Goal: Transaction & Acquisition: Download file/media

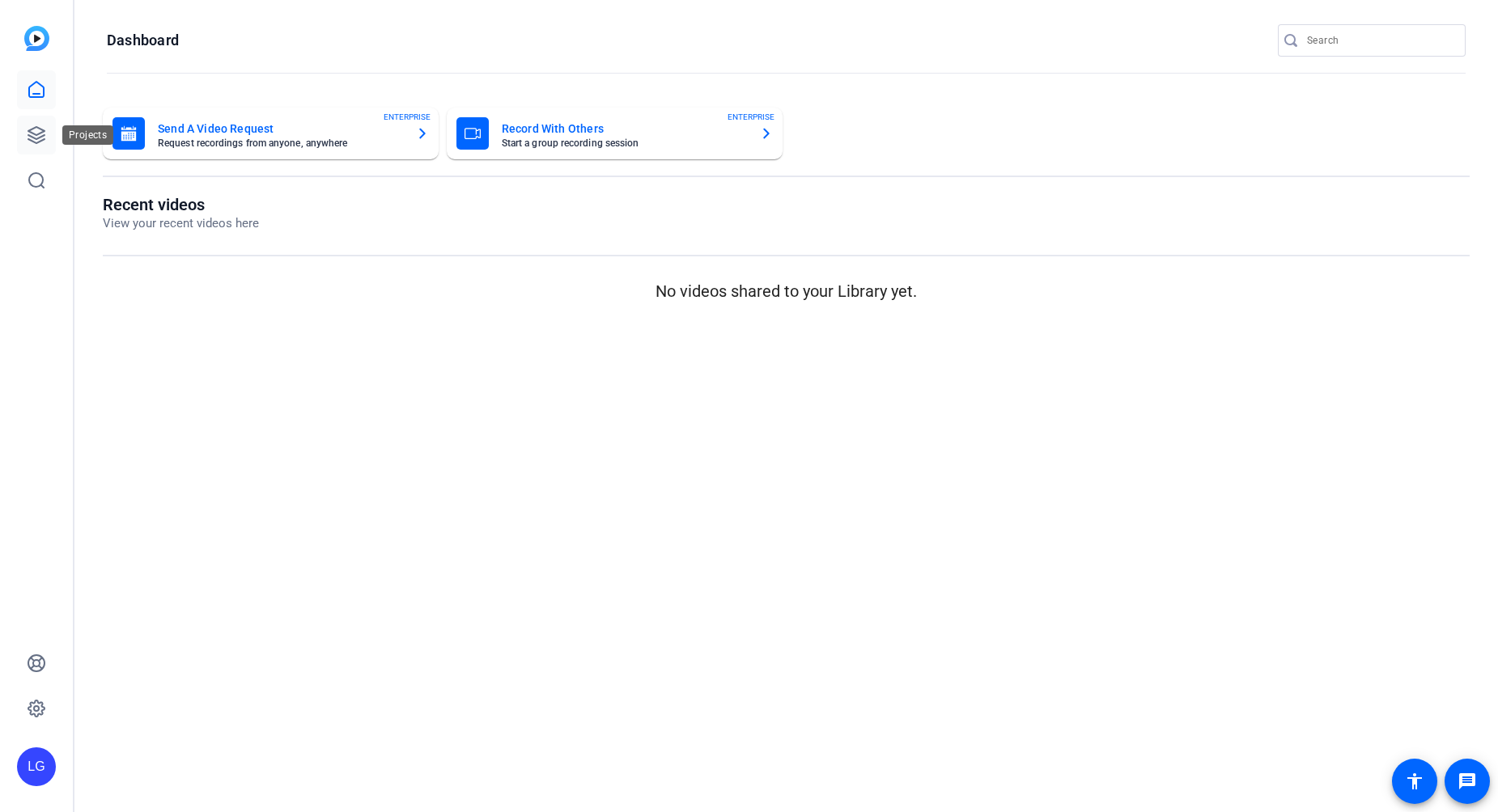
click at [44, 135] on icon at bounding box center [36, 135] width 16 height 16
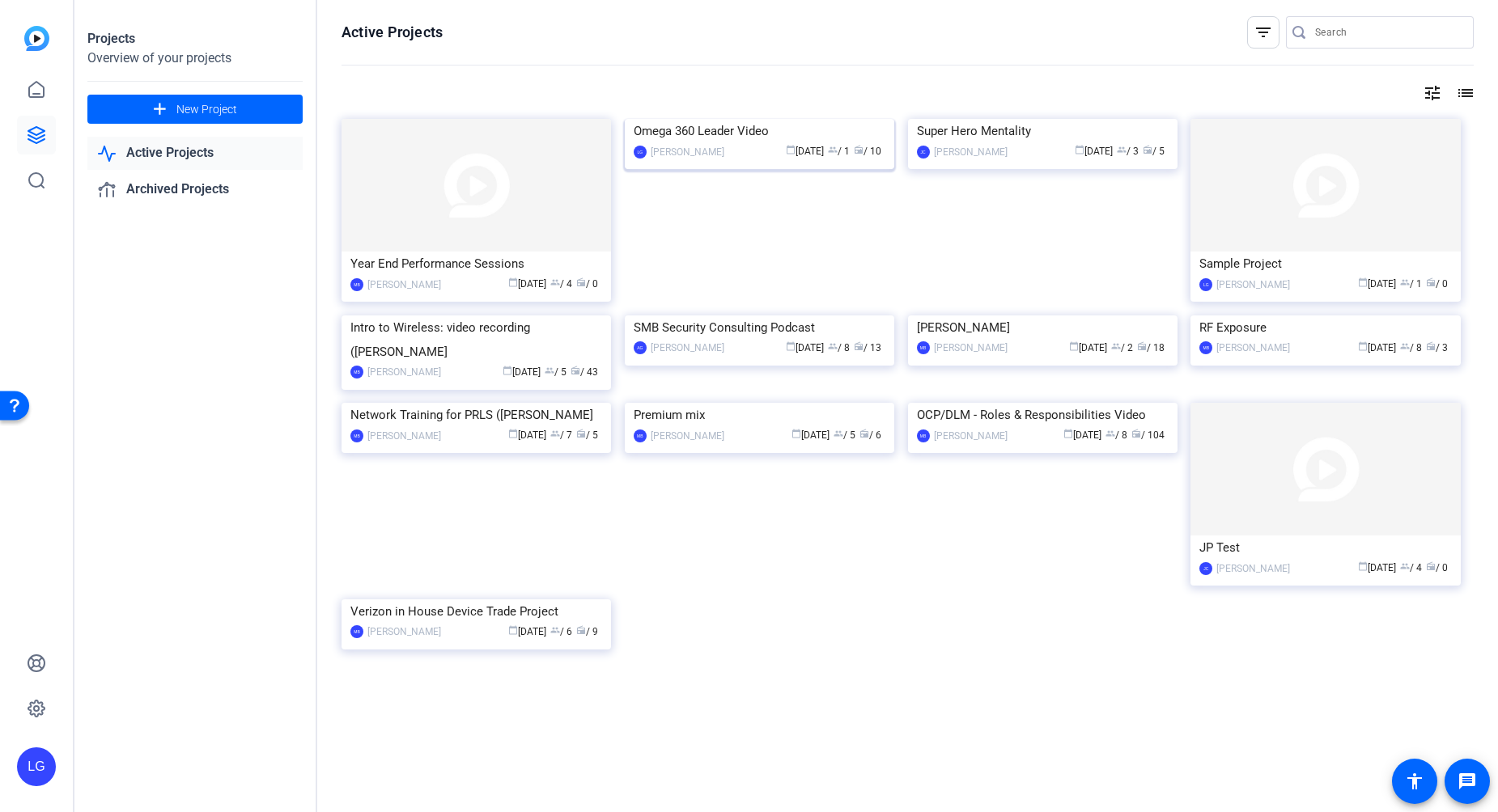
click at [758, 119] on img at bounding box center [759, 119] width 269 height 0
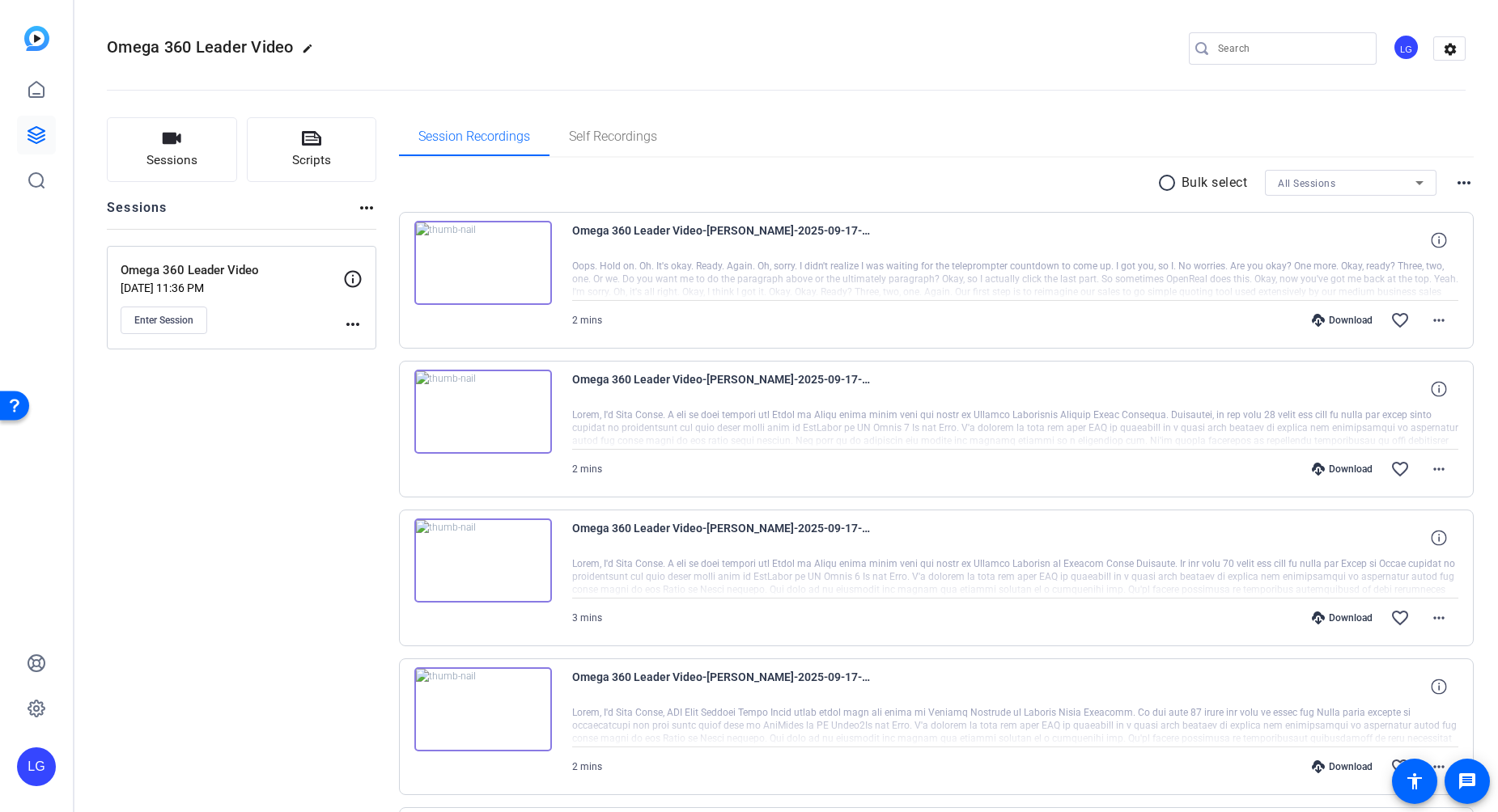
click at [1340, 319] on div "Download" at bounding box center [1343, 320] width 77 height 13
click at [1348, 474] on div "Download" at bounding box center [1343, 469] width 77 height 13
click at [1343, 616] on div "Download" at bounding box center [1343, 617] width 77 height 13
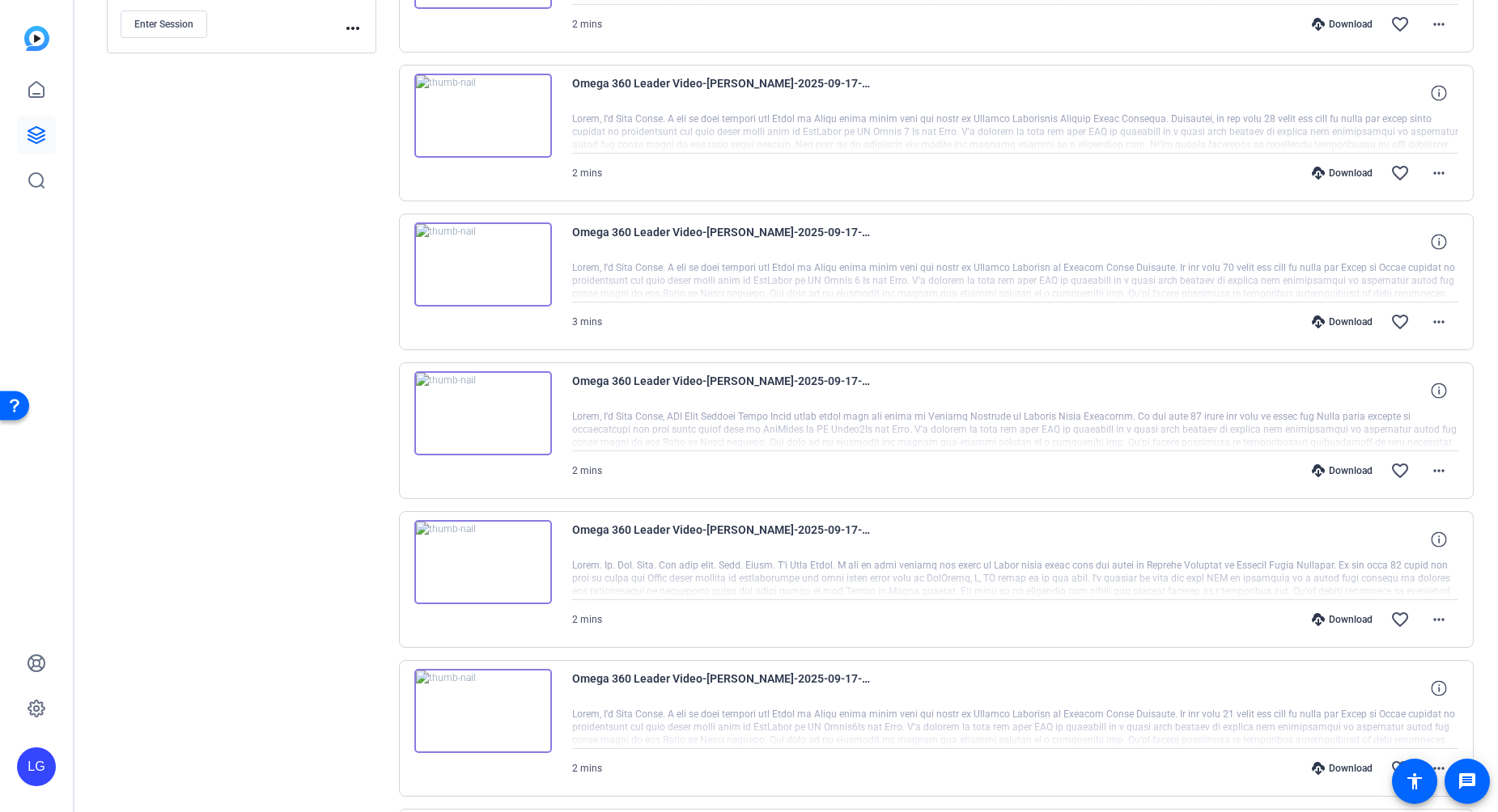
scroll to position [420, 0]
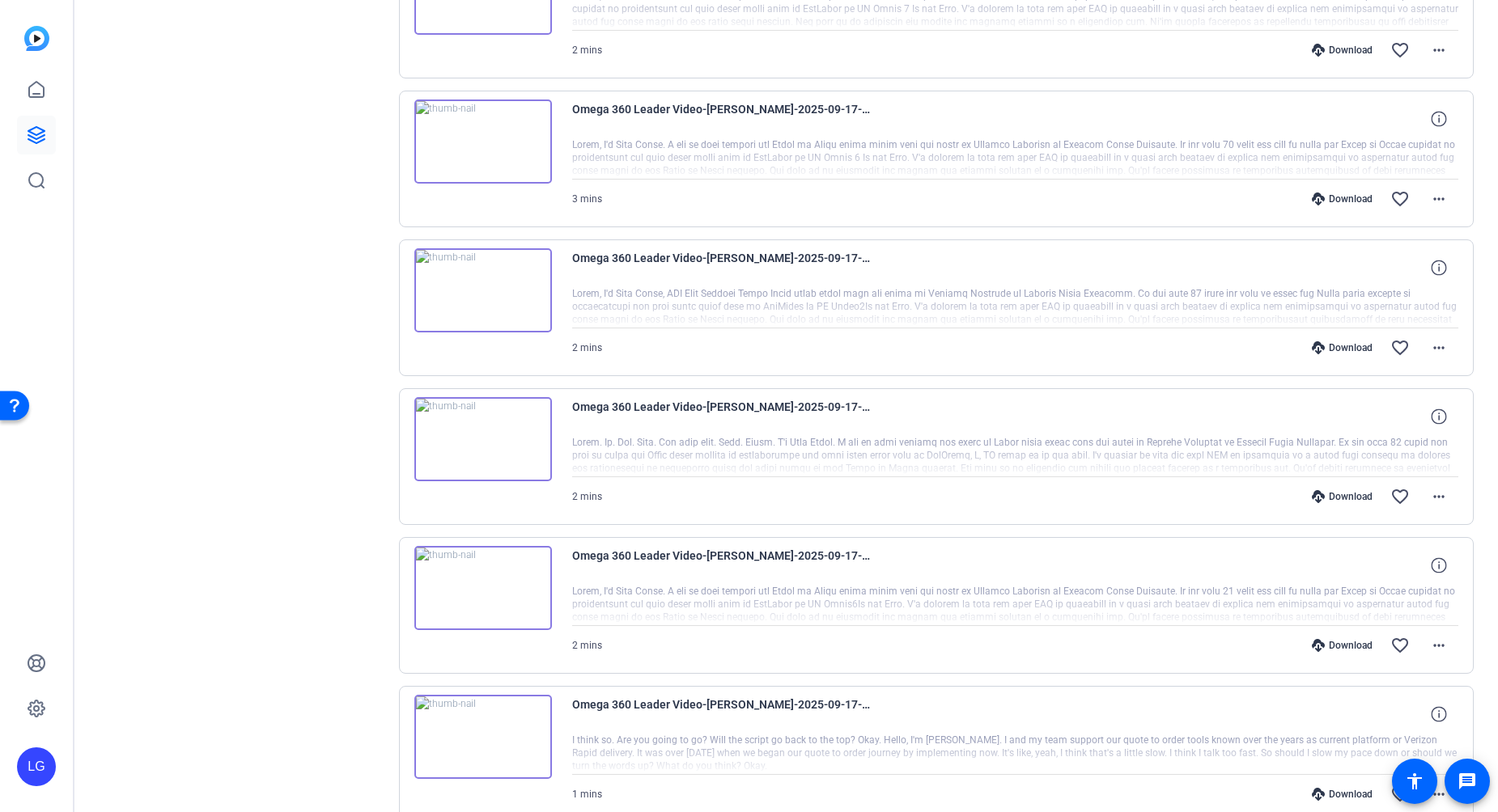
click at [1335, 349] on div "Download" at bounding box center [1343, 347] width 77 height 13
click at [1430, 202] on mat-icon "more_horiz" at bounding box center [1439, 199] width 19 height 19
click at [1254, 77] on div at bounding box center [749, 406] width 1498 height 812
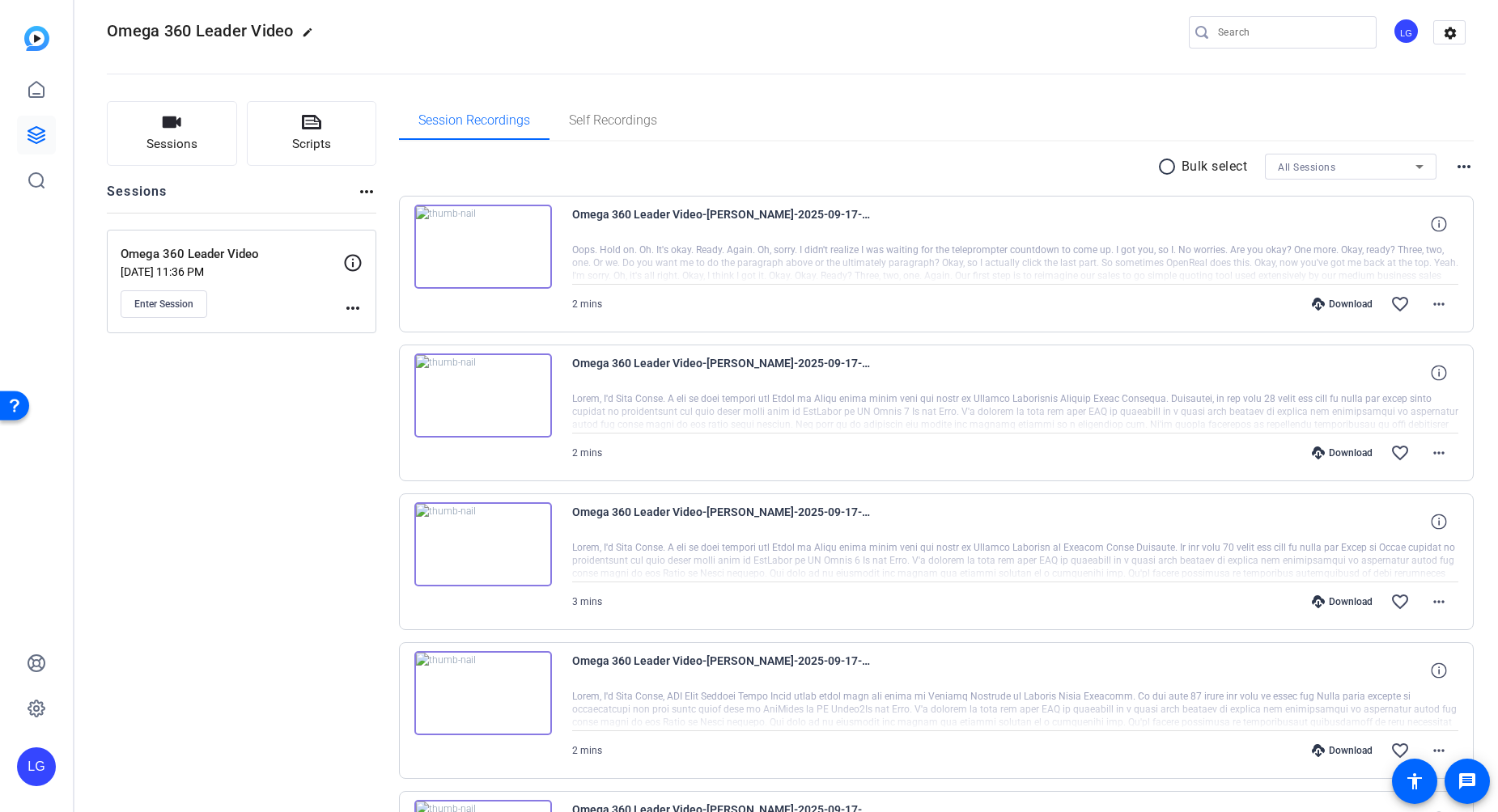
scroll to position [15, 0]
click at [1432, 301] on mat-icon "more_horiz" at bounding box center [1439, 305] width 19 height 19
click at [1410, 382] on span "Download MP4" at bounding box center [1388, 379] width 97 height 19
click at [1430, 458] on mat-icon "more_horiz" at bounding box center [1439, 454] width 19 height 19
click at [1413, 532] on span "Download MP4" at bounding box center [1388, 528] width 97 height 19
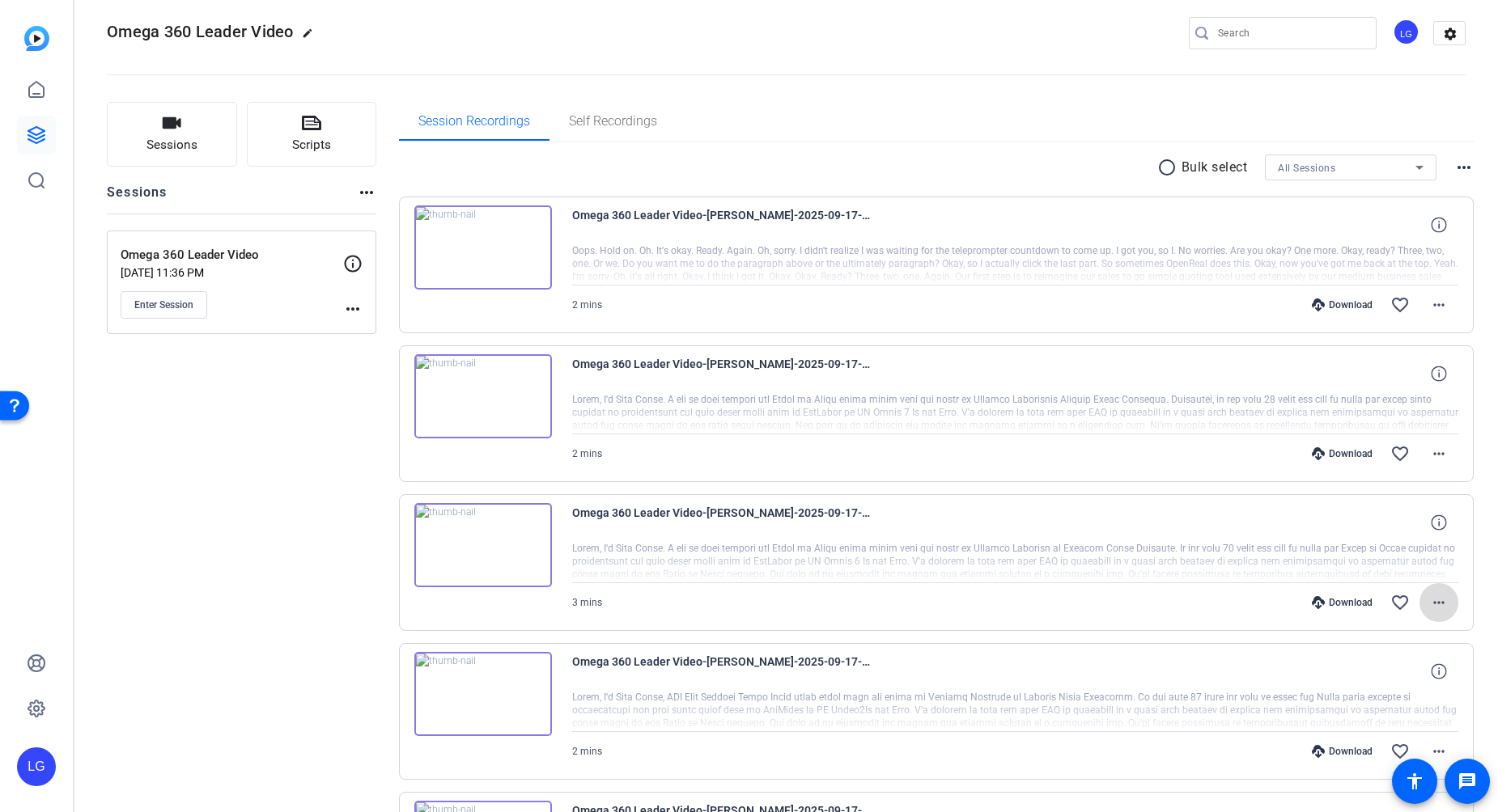
click at [1430, 596] on mat-icon "more_horiz" at bounding box center [1439, 603] width 19 height 19
click at [1405, 671] on span "Download MP4" at bounding box center [1388, 677] width 97 height 19
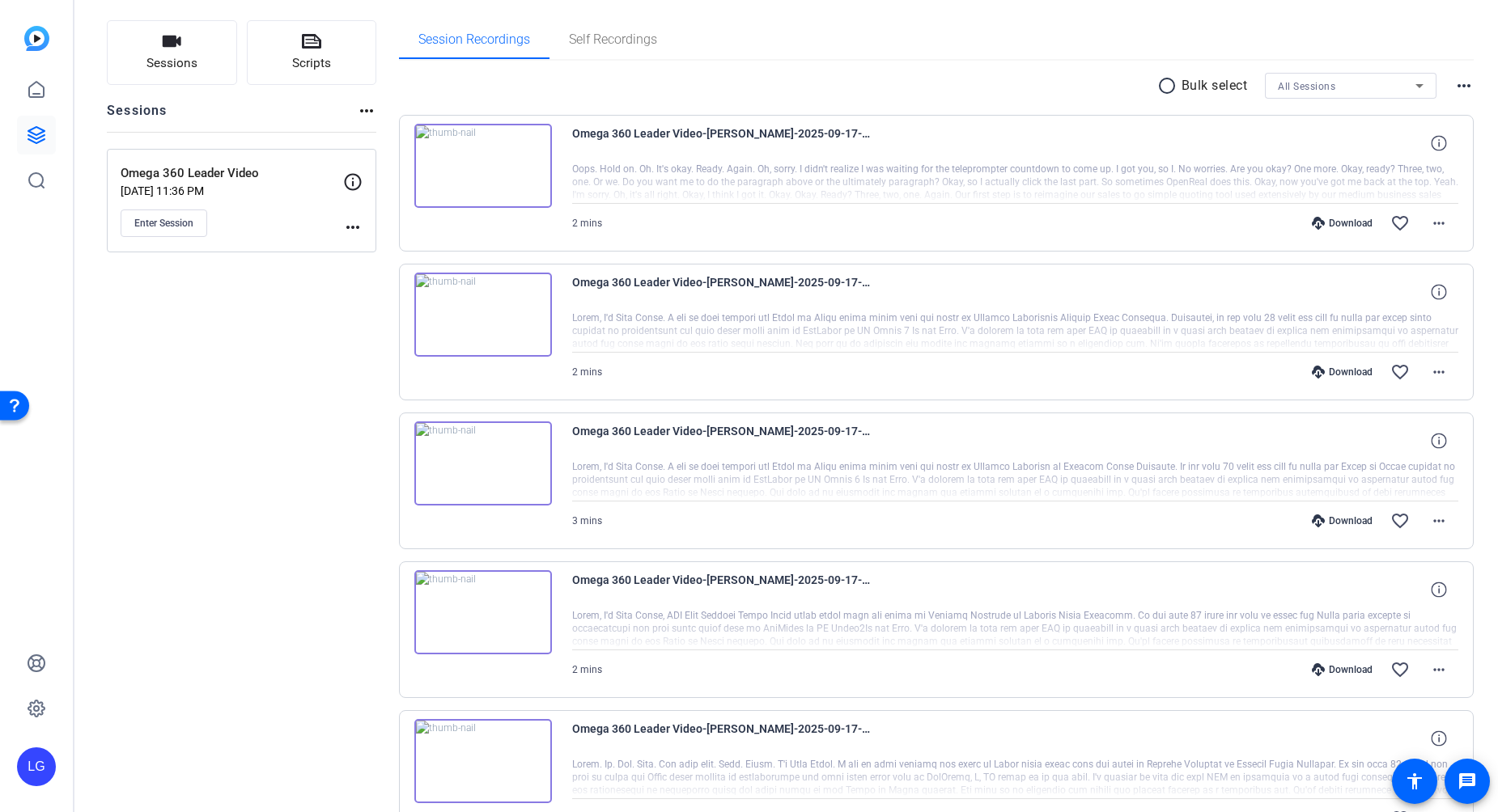
scroll to position [124, 0]
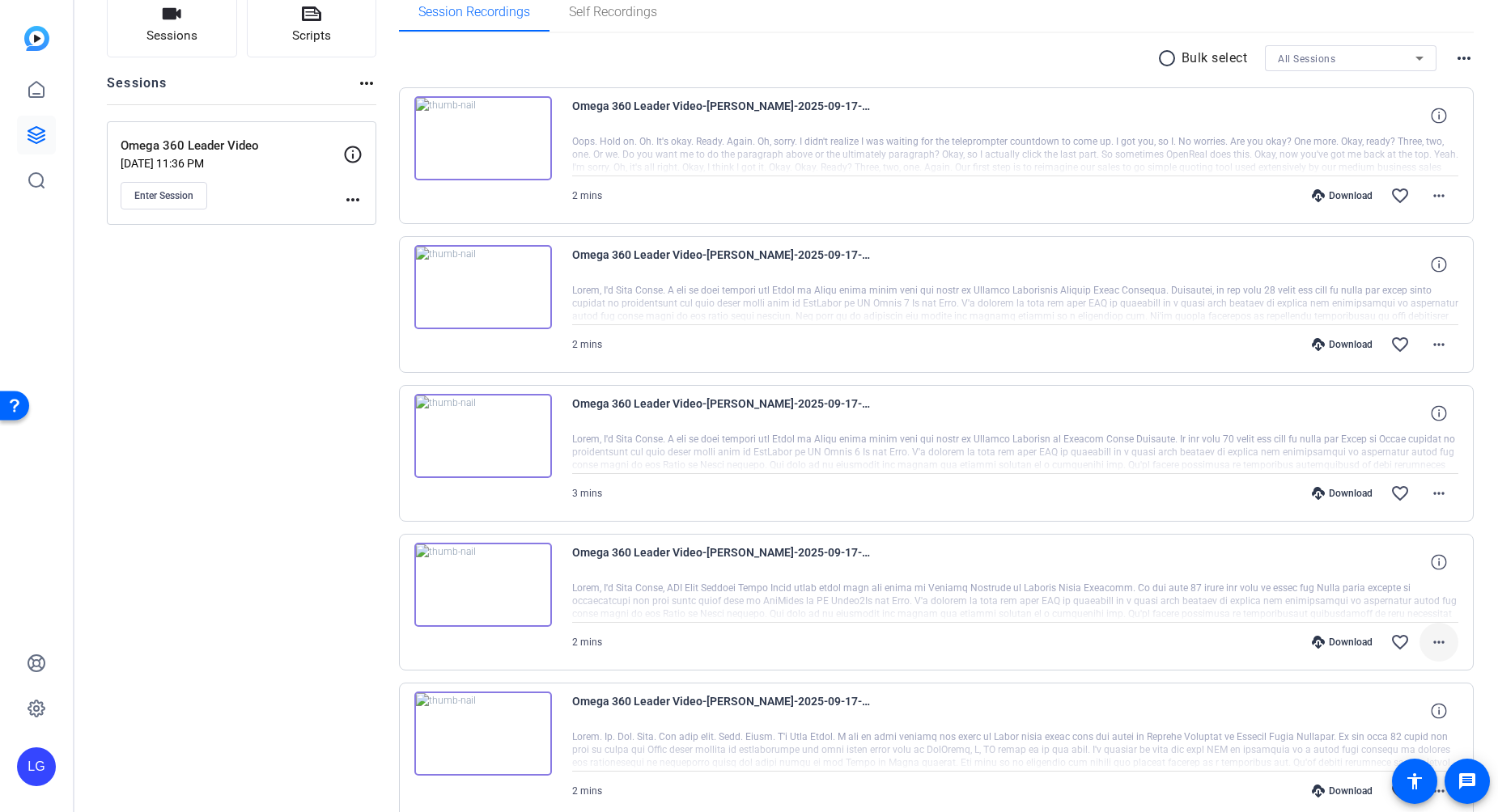
click at [1430, 627] on span at bounding box center [1439, 642] width 39 height 39
click at [1416, 495] on span "Download MP4" at bounding box center [1388, 488] width 97 height 19
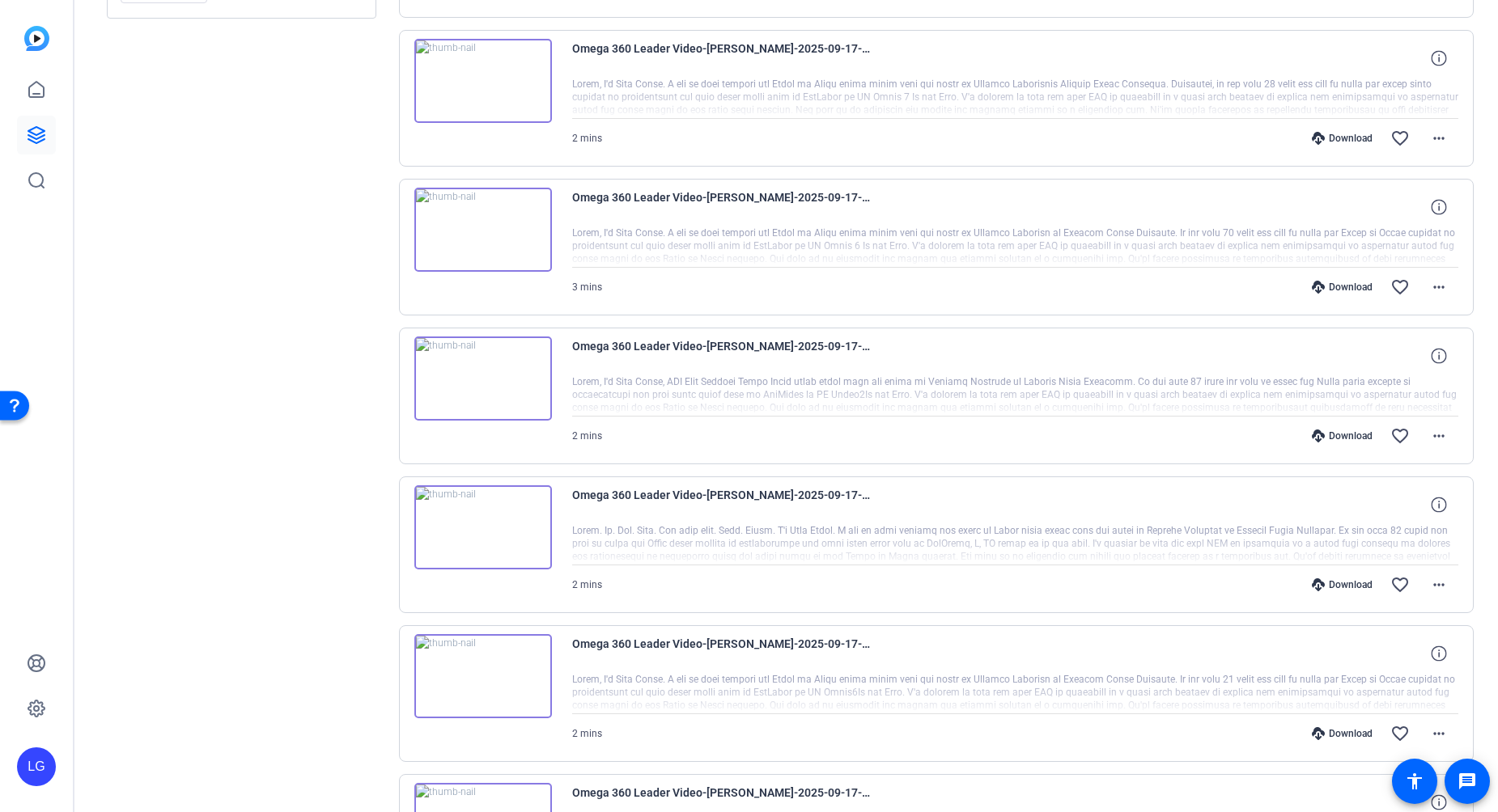
scroll to position [335, 0]
click at [1439, 691] on div at bounding box center [1016, 690] width 887 height 41
click at [1145, 721] on div "Download favorite_border more_horiz" at bounding box center [1148, 731] width 621 height 39
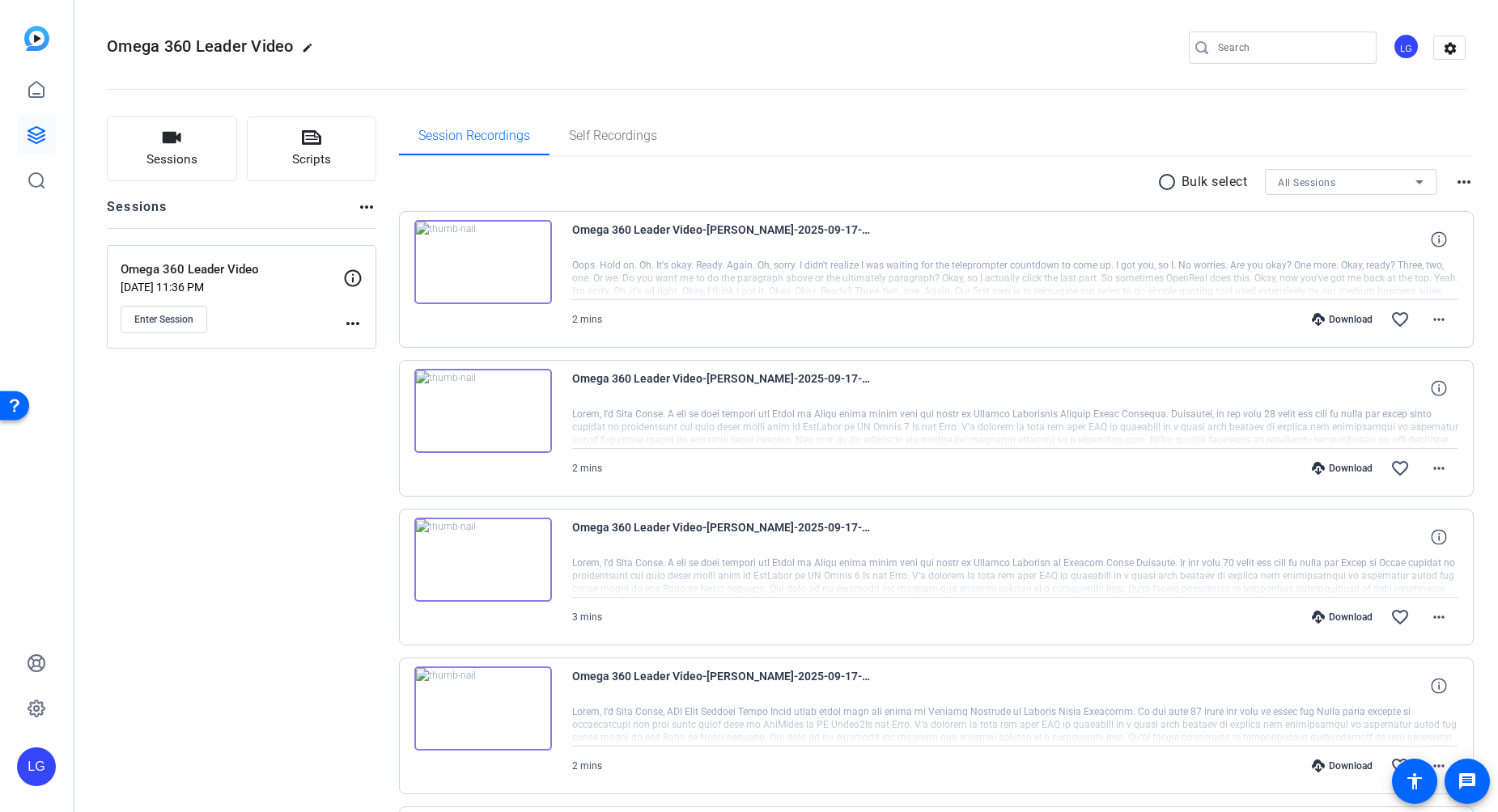
scroll to position [0, 0]
